Goal: Information Seeking & Learning: Learn about a topic

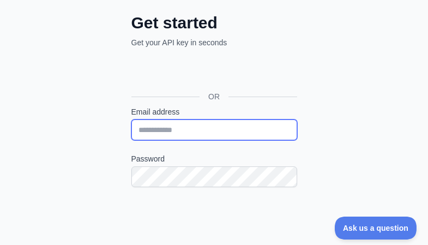
click at [219, 127] on input "Email address" at bounding box center [215, 130] width 166 height 21
paste input "**********"
drag, startPoint x: 212, startPoint y: 129, endPoint x: 106, endPoint y: 125, distance: 106.0
click at [106, 125] on div "**********" at bounding box center [214, 150] width 428 height 518
type input "**********"
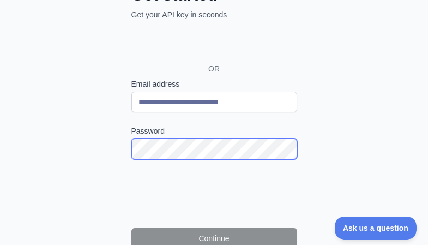
scroll to position [164, 0]
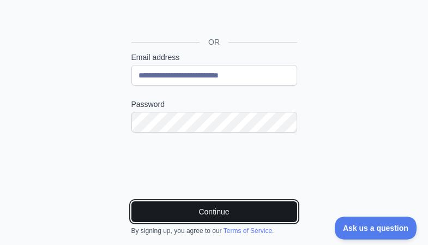
click at [189, 204] on button "Continue" at bounding box center [215, 211] width 166 height 21
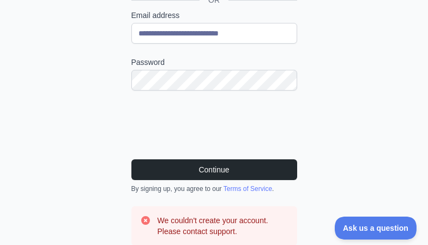
click at [0, 114] on div "**********" at bounding box center [214, 79] width 428 height 570
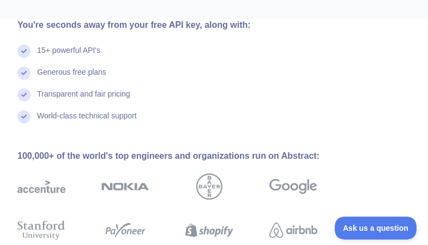
scroll to position [439, 0]
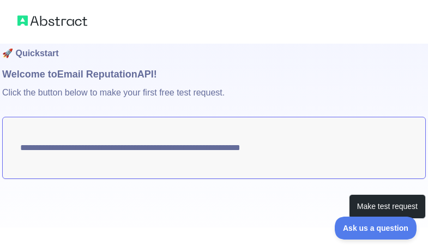
scroll to position [36, 0]
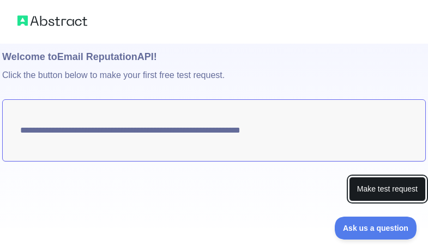
click at [366, 184] on button "Make test request" at bounding box center [387, 189] width 77 height 25
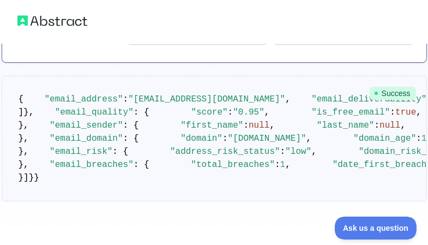
scroll to position [137, 0]
click at [132, 122] on pre "{ "email_address" : "[EMAIL_ADDRESS][DOMAIN_NAME]" , "email_deliverability" : {…" at bounding box center [215, 139] width 426 height 126
click at [132, 124] on pre "{ "email_address" : "[EMAIL_ADDRESS][DOMAIN_NAME]" , "email_deliverability" : {…" at bounding box center [215, 139] width 426 height 126
click at [312, 104] on span ""email_deliverability"" at bounding box center [369, 99] width 115 height 10
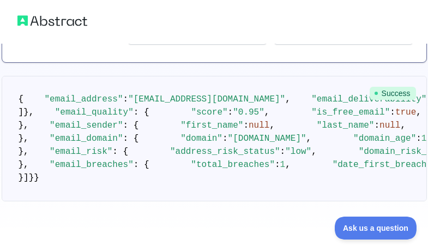
drag, startPoint x: 80, startPoint y: 110, endPoint x: 34, endPoint y: 120, distance: 46.8
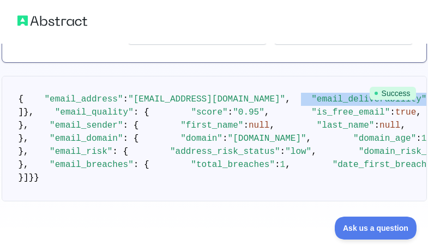
drag, startPoint x: 92, startPoint y: 123, endPoint x: 151, endPoint y: 182, distance: 83.0
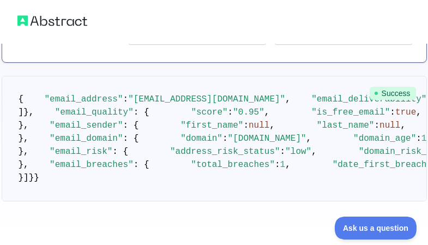
drag, startPoint x: 146, startPoint y: 178, endPoint x: 81, endPoint y: 73, distance: 124.0
click at [101, 76] on pre "{ "email_address" : "[EMAIL_ADDRESS][DOMAIN_NAME]" , "email_deliverability" : {…" at bounding box center [215, 139] width 426 height 126
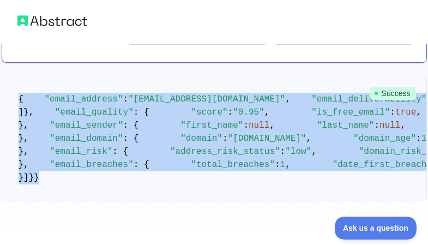
scroll to position [846, 0]
drag, startPoint x: 16, startPoint y: 89, endPoint x: 205, endPoint y: 190, distance: 214.6
click at [205, 190] on pre "{ "email_address" : "[EMAIL_ADDRESS][DOMAIN_NAME]" , "email_deliverability" : {…" at bounding box center [215, 139] width 426 height 126
copy code "{ "email_address" : "[EMAIL_ADDRESS][DOMAIN_NAME]" , "email_deliverability" : {…"
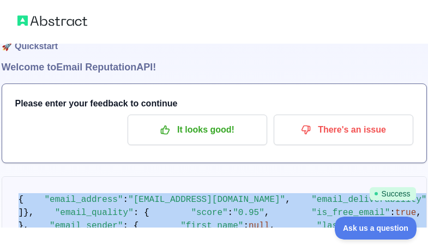
scroll to position [0, 0]
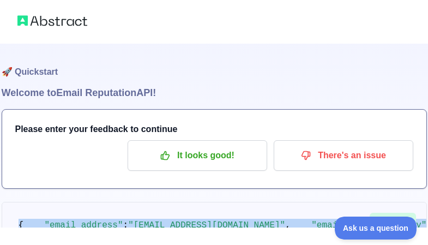
click at [43, 16] on img at bounding box center [52, 20] width 70 height 15
click at [40, 15] on img at bounding box center [52, 20] width 70 height 15
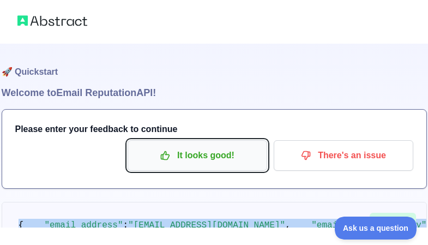
click at [192, 164] on p "It looks good!" at bounding box center [197, 155] width 123 height 19
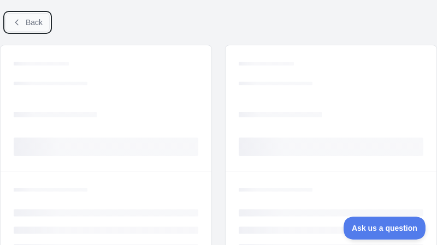
click at [36, 20] on span "Back" at bounding box center [34, 22] width 17 height 9
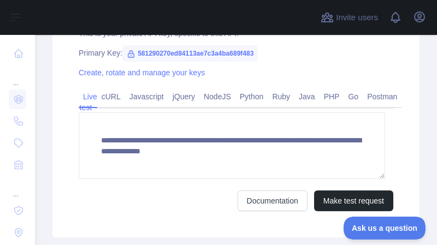
scroll to position [437, 0]
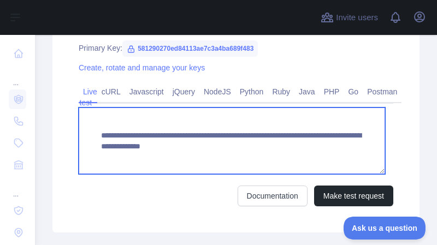
click at [140, 145] on textarea "**********" at bounding box center [232, 141] width 306 height 67
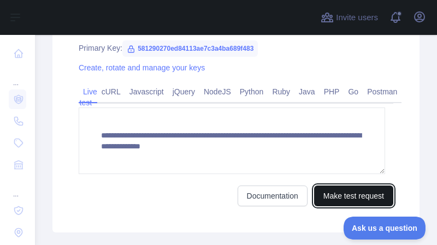
click at [345, 196] on button "Make test request" at bounding box center [353, 196] width 79 height 21
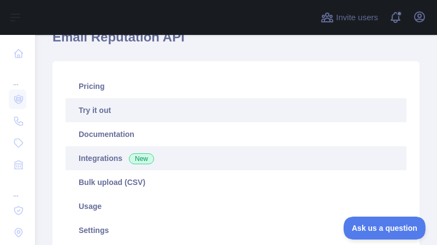
scroll to position [109, 0]
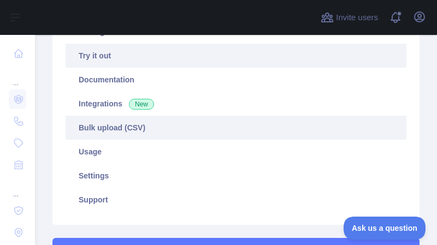
click at [189, 135] on link "Bulk upload (CSV)" at bounding box center [235, 128] width 341 height 24
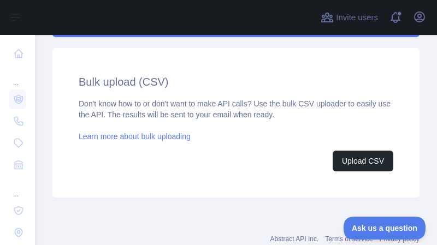
scroll to position [395, 0]
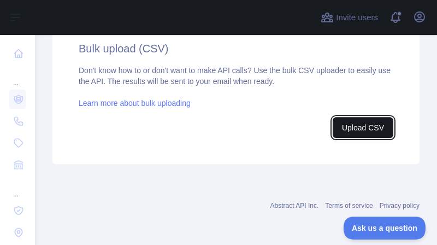
click at [371, 131] on button "Upload CSV" at bounding box center [362, 127] width 61 height 21
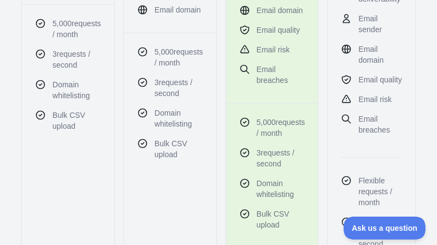
scroll to position [382, 0]
